Goal: Information Seeking & Learning: Check status

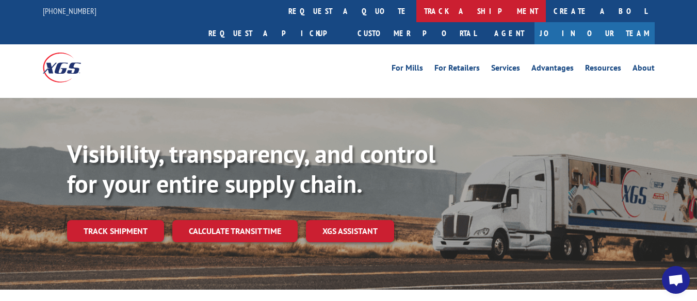
click at [416, 11] on link "track a shipment" at bounding box center [480, 11] width 129 height 22
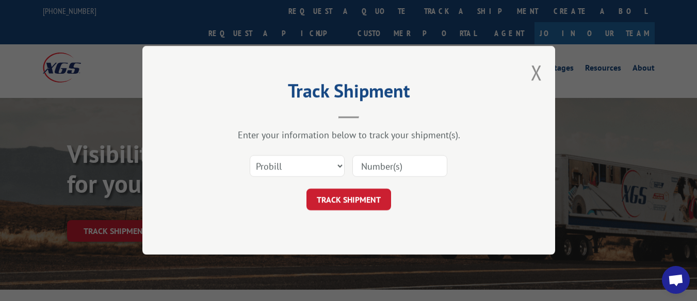
click at [376, 164] on input at bounding box center [399, 167] width 95 height 22
type input "17477385"
click button "TRACK SHIPMENT" at bounding box center [348, 200] width 85 height 22
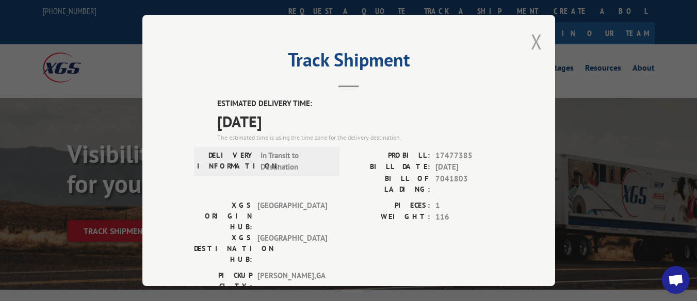
click at [531, 34] on button "Close modal" at bounding box center [536, 41] width 11 height 27
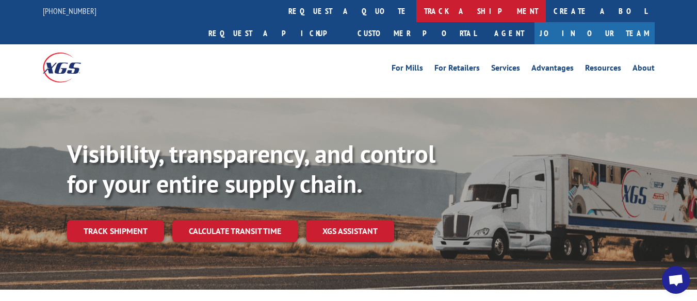
click at [416, 12] on link "track a shipment" at bounding box center [480, 11] width 129 height 22
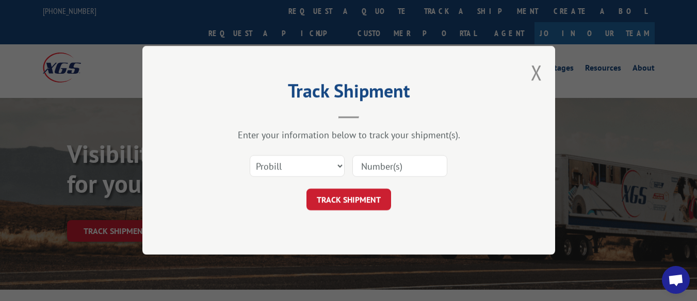
click at [363, 165] on input at bounding box center [399, 167] width 95 height 22
type input "17232843"
click at [337, 201] on button "TRACK SHIPMENT" at bounding box center [348, 200] width 85 height 22
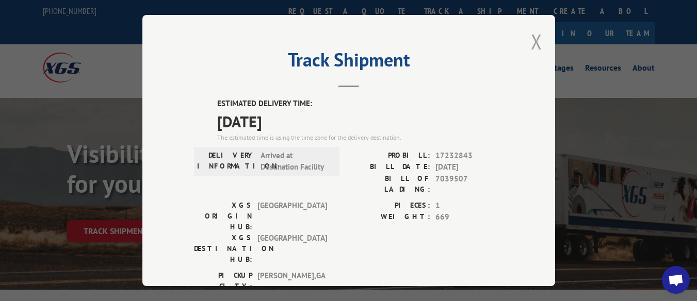
click at [534, 33] on button "Close modal" at bounding box center [536, 41] width 11 height 27
